Goal: Check status: Check status

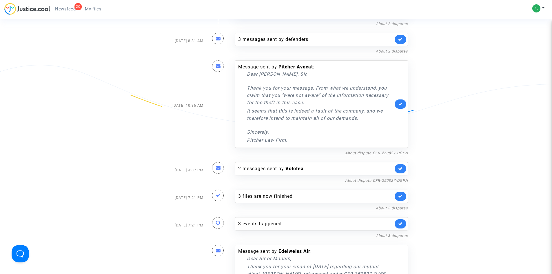
scroll to position [724, 0]
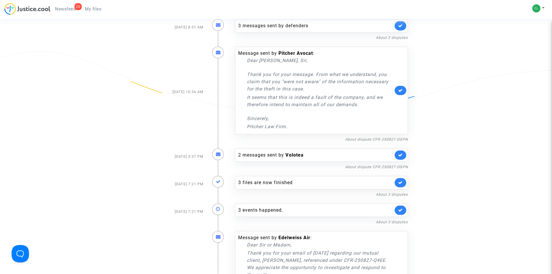
click at [64, 8] on span "Newsfeed" at bounding box center [65, 8] width 21 height 5
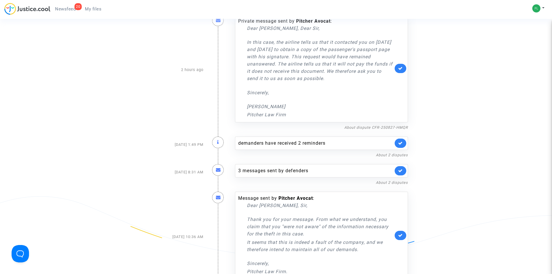
scroll to position [550, 0]
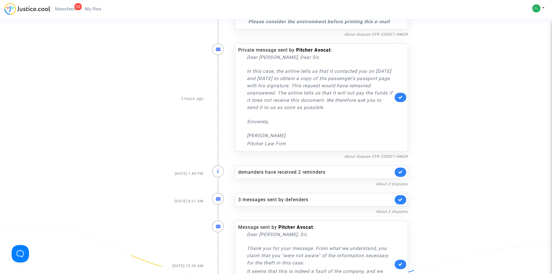
click at [62, 6] on link "20 Newsfeed" at bounding box center [65, 9] width 30 height 9
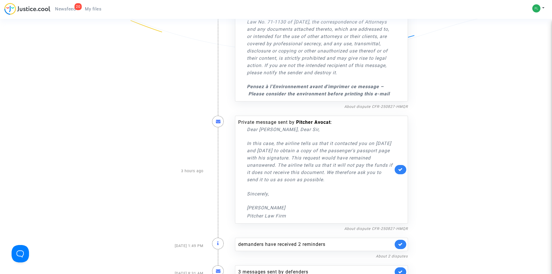
scroll to position [493, 0]
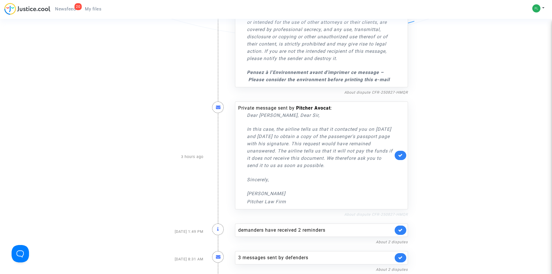
click at [376, 216] on link "About dispute CFR-250827-HMQR" at bounding box center [376, 214] width 64 height 4
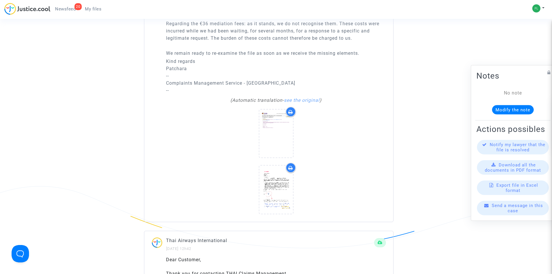
scroll to position [898, 0]
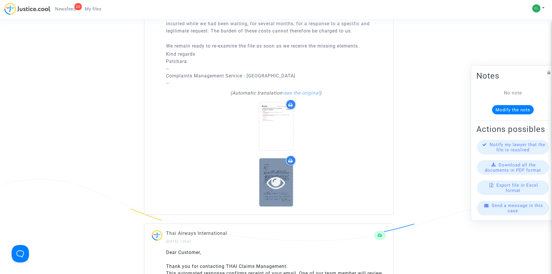
click at [275, 182] on icon at bounding box center [276, 182] width 19 height 19
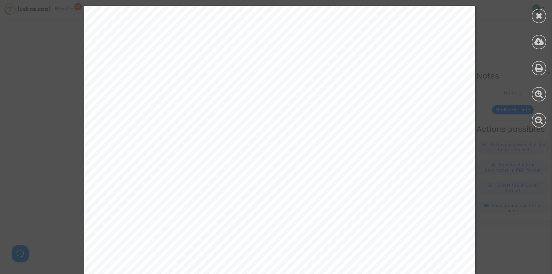
scroll to position [1391, 0]
click at [539, 12] on icon at bounding box center [538, 15] width 7 height 9
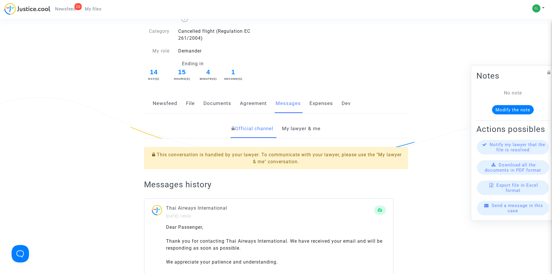
scroll to position [0, 0]
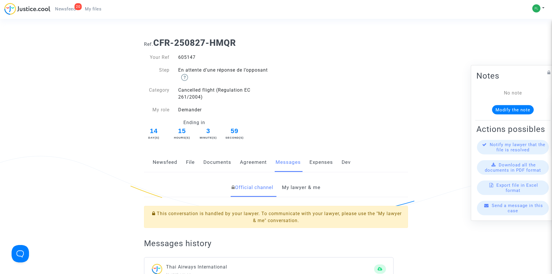
drag, startPoint x: 191, startPoint y: 57, endPoint x: 177, endPoint y: 58, distance: 14.0
click at [177, 58] on div "605147" at bounding box center [225, 57] width 102 height 7
copy div "605147"
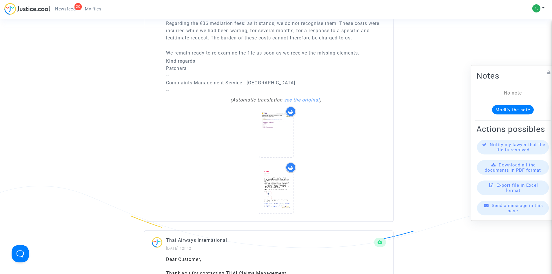
scroll to position [898, 0]
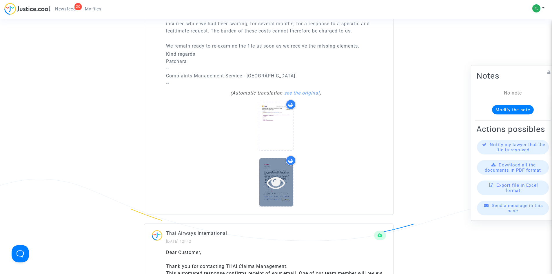
click at [277, 180] on icon at bounding box center [276, 182] width 19 height 19
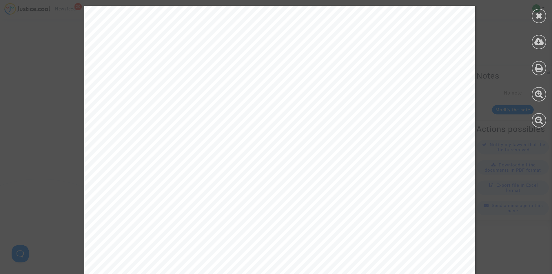
scroll to position [0, 0]
click at [541, 16] on icon at bounding box center [538, 15] width 7 height 9
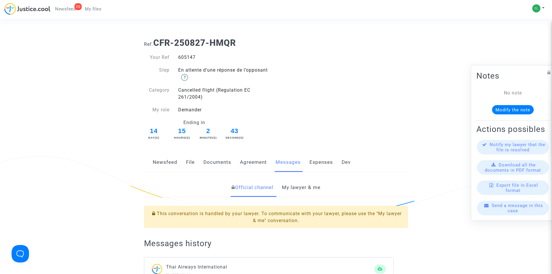
click at [215, 161] on link "Documents" at bounding box center [217, 162] width 28 height 19
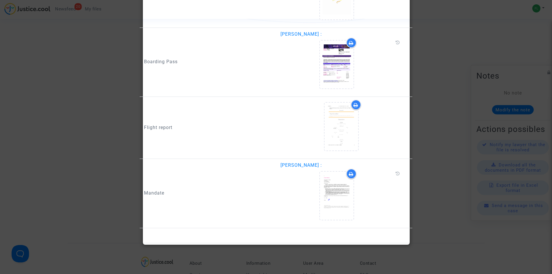
scroll to position [695, 0]
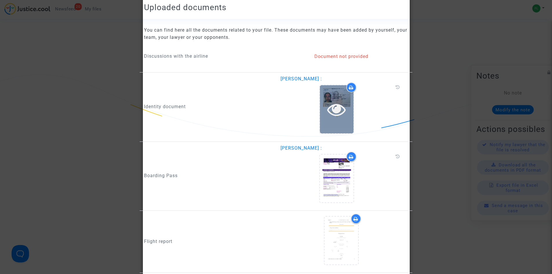
click at [335, 110] on icon at bounding box center [336, 109] width 19 height 19
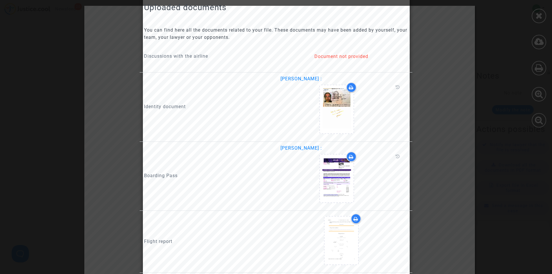
click at [485, 44] on div at bounding box center [276, 137] width 552 height 274
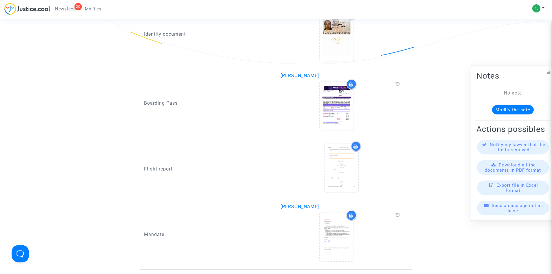
scroll to position [811, 0]
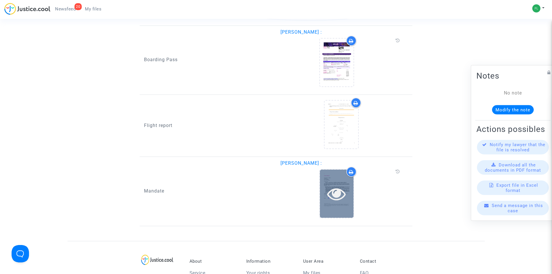
click at [334, 198] on icon at bounding box center [336, 193] width 19 height 19
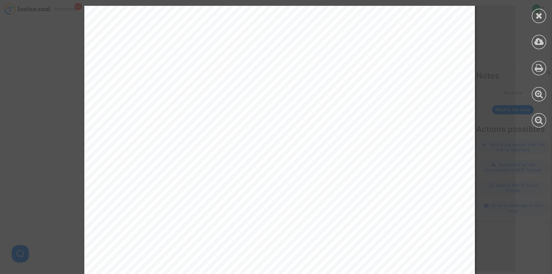
scroll to position [203, 0]
click at [514, 181] on div "www.skyrefund.com Power of Attorney Full Name ('the Client'): Ismael Bahri Nati…" at bounding box center [279, 79] width 559 height 553
click at [539, 13] on icon at bounding box center [538, 15] width 7 height 9
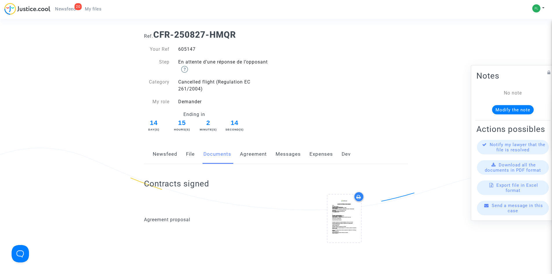
scroll to position [0, 0]
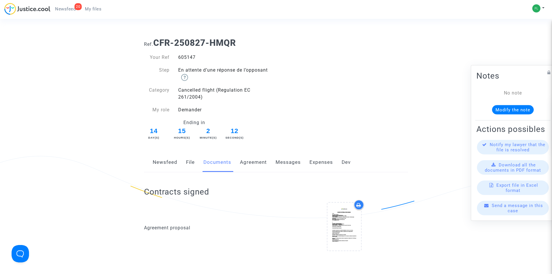
click at [187, 161] on link "File" at bounding box center [190, 162] width 9 height 19
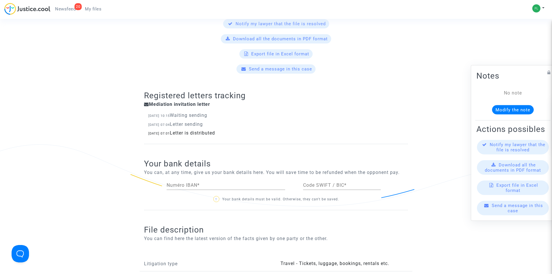
scroll to position [290, 0]
